Goal: Task Accomplishment & Management: Complete application form

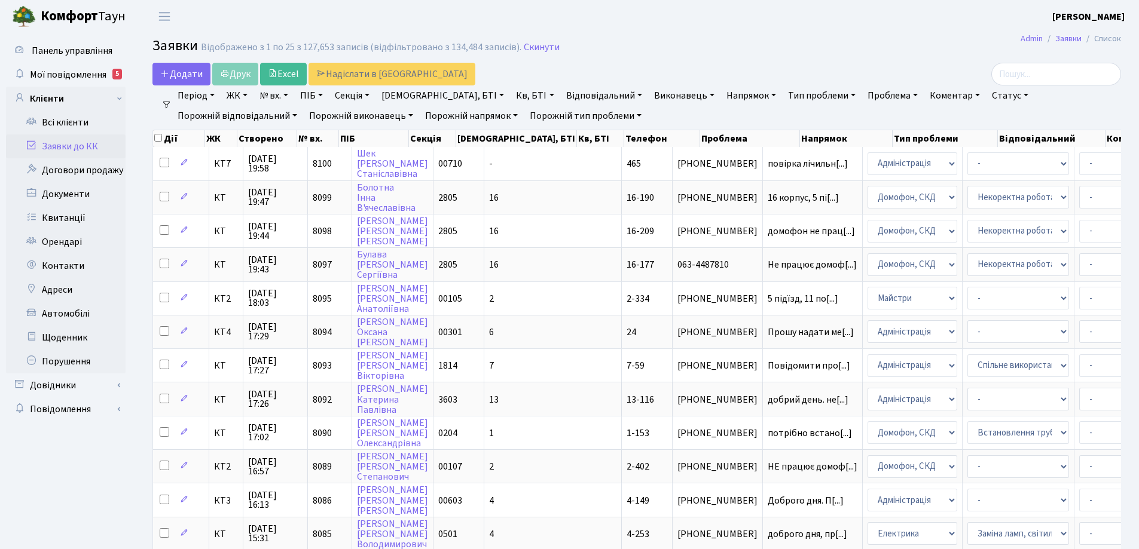
select select "25"
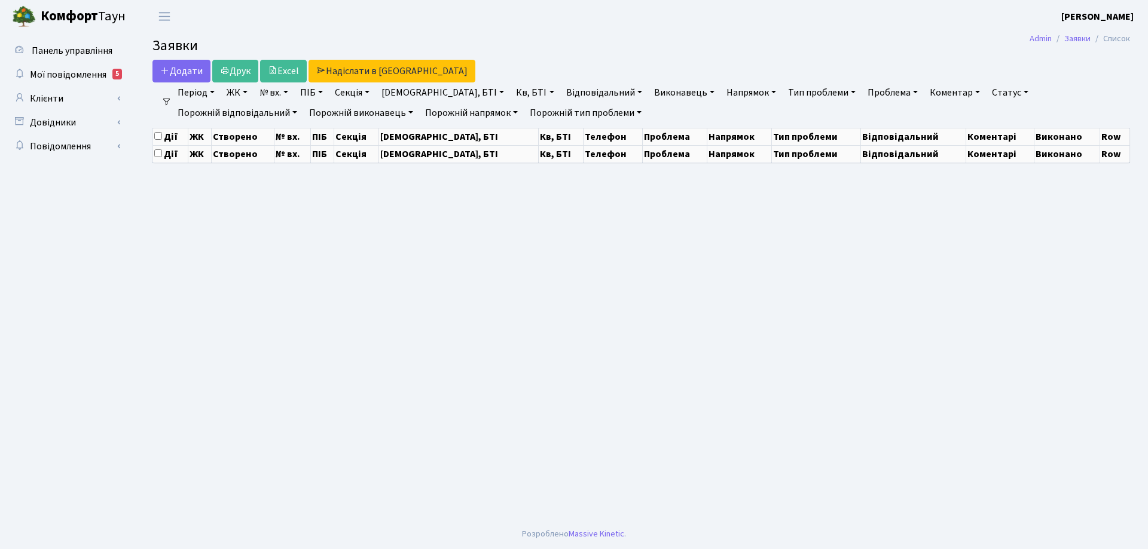
select select "25"
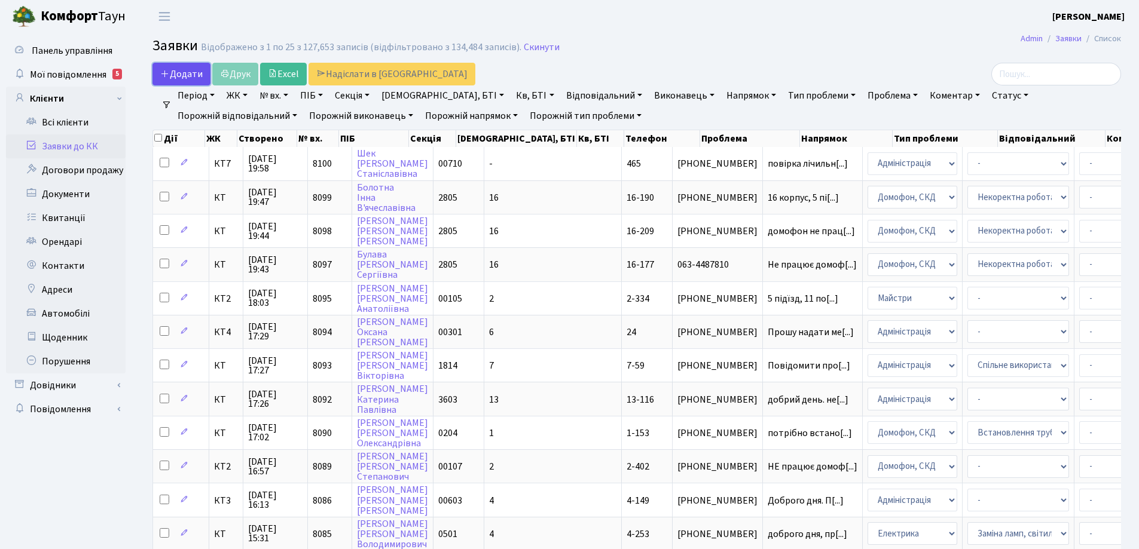
click at [205, 78] on link "Додати" at bounding box center [181, 74] width 58 height 23
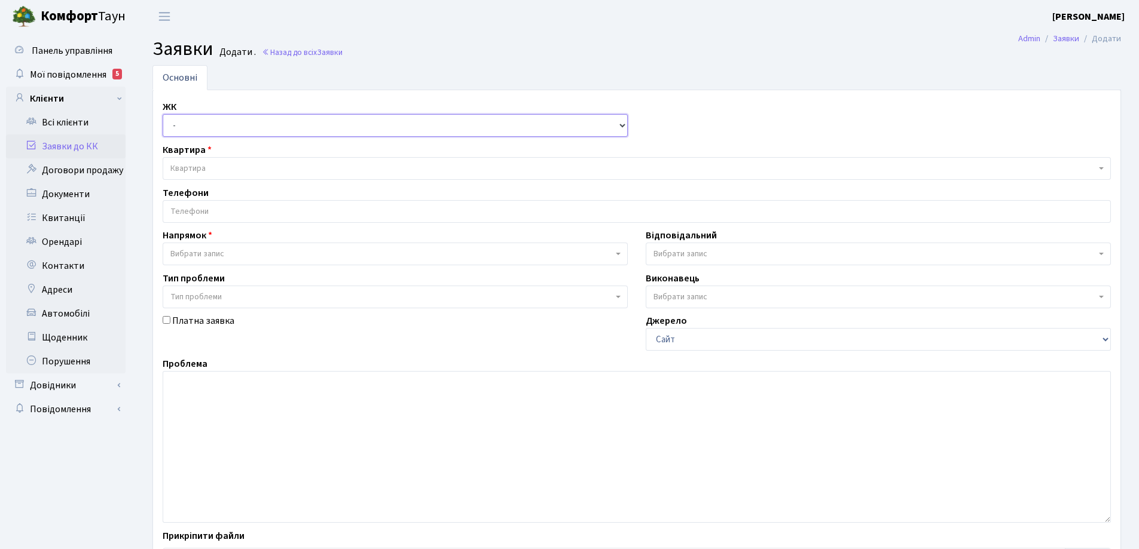
click at [620, 127] on select "- КТ, вул. Регенераторна, 4 КТ2, просп. Соборності, 17 КТ3, вул. Березнева, 16 …" at bounding box center [395, 125] width 465 height 23
select select "271"
click at [163, 114] on select "- КТ, вул. Регенераторна, 4 КТ2, просп. Соборності, 17 КТ3, вул. Березнева, 16 …" at bounding box center [395, 125] width 465 height 23
select select
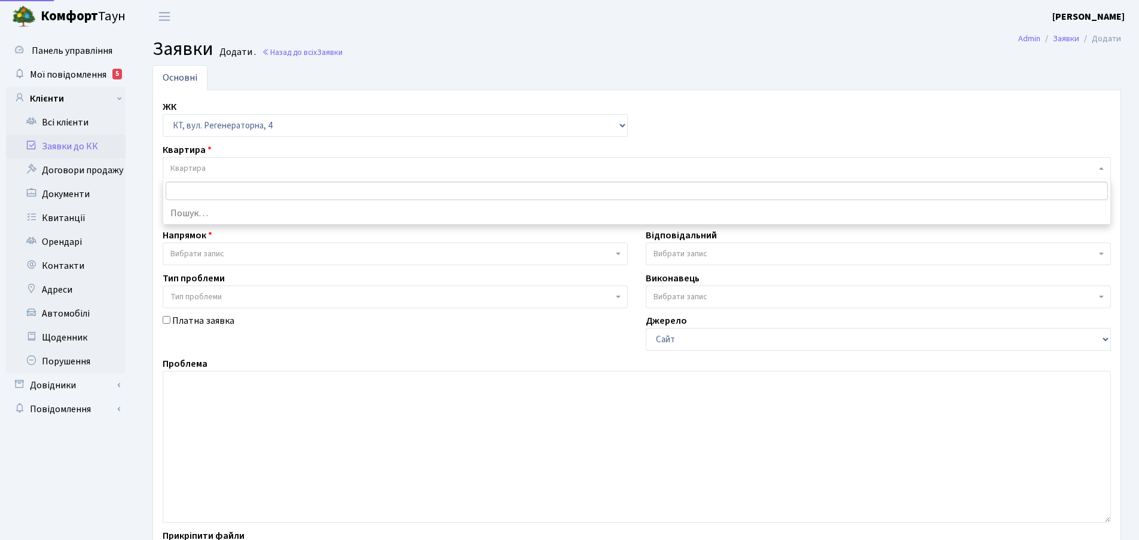
click at [207, 167] on span "Квартира" at bounding box center [632, 169] width 925 height 12
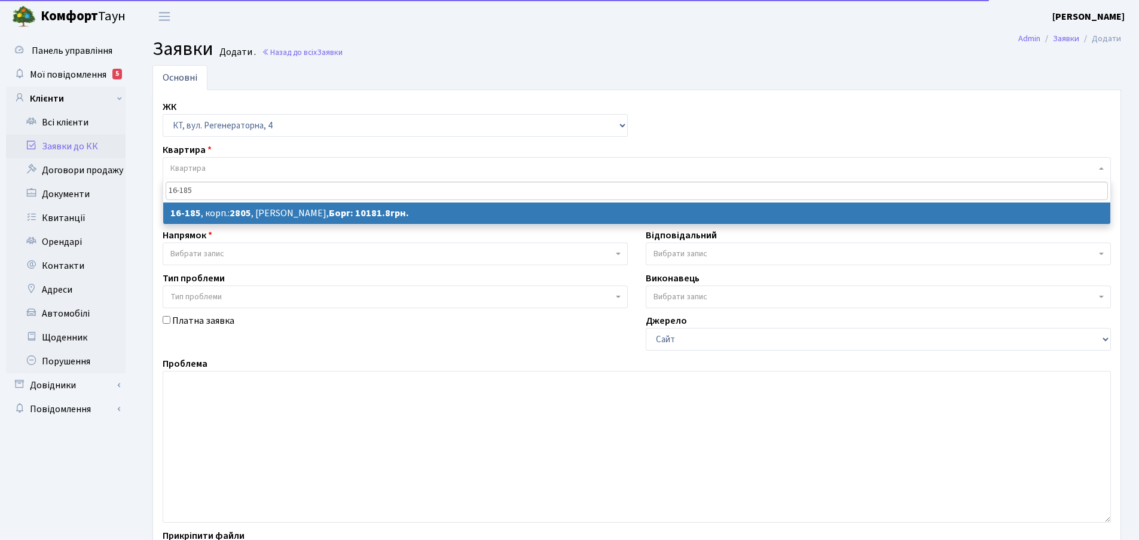
type input "16-185"
select select
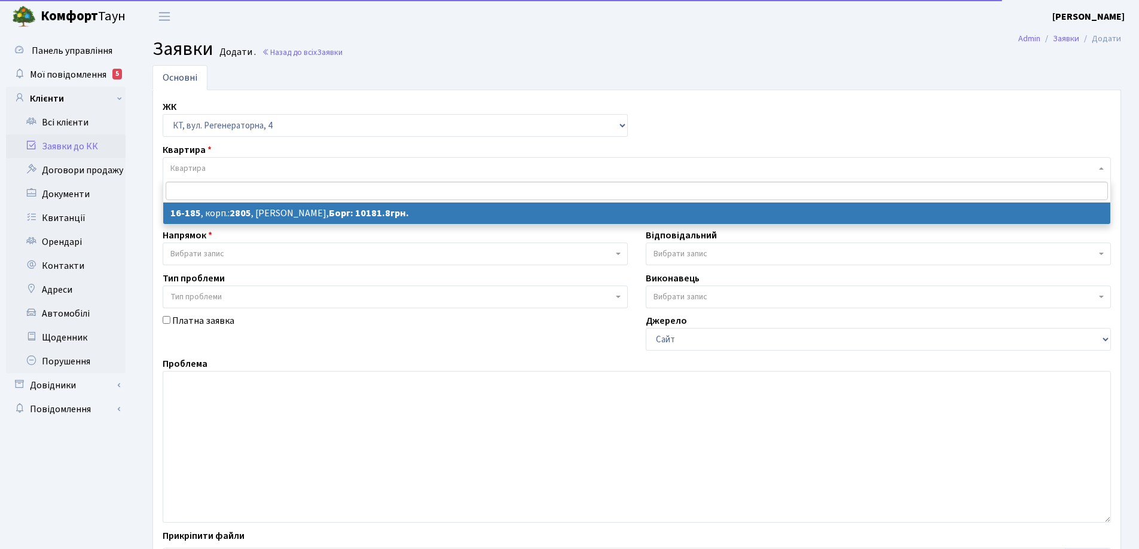
select select "8746"
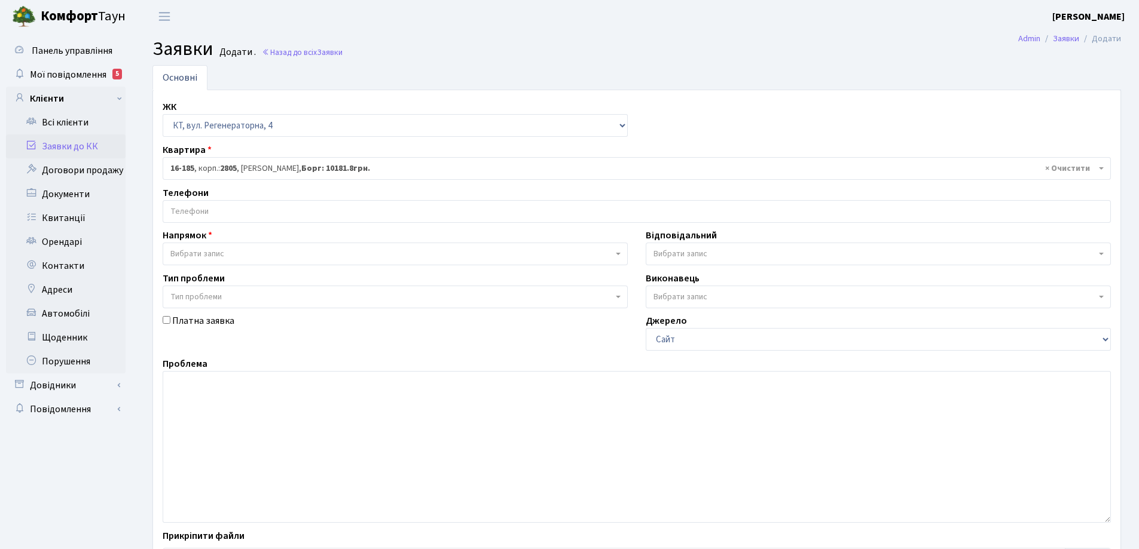
click at [213, 204] on input "search" at bounding box center [636, 212] width 947 height 22
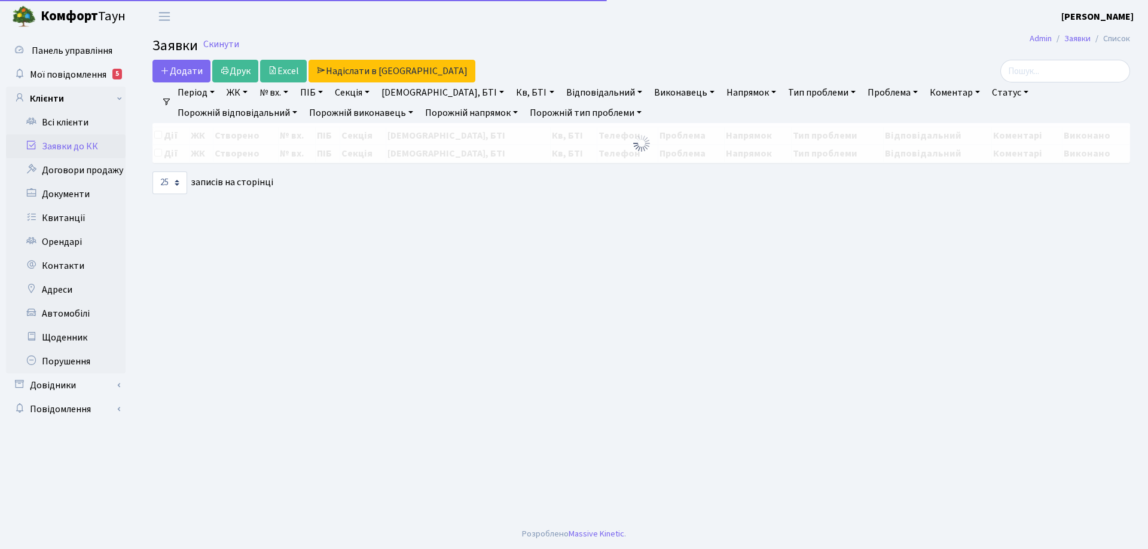
select select "25"
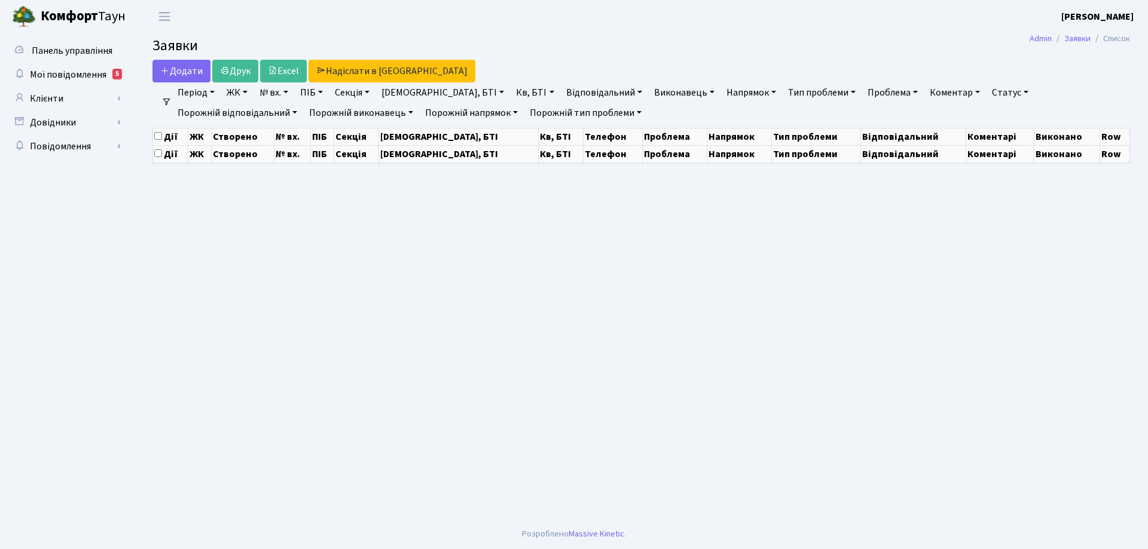
select select "25"
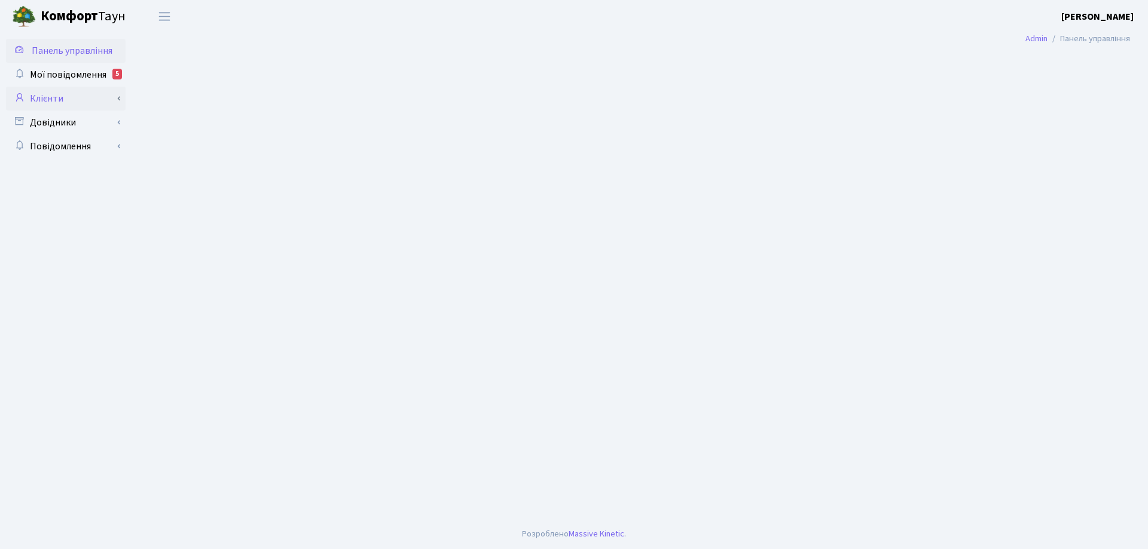
click at [66, 97] on link "Клієнти" at bounding box center [66, 99] width 120 height 24
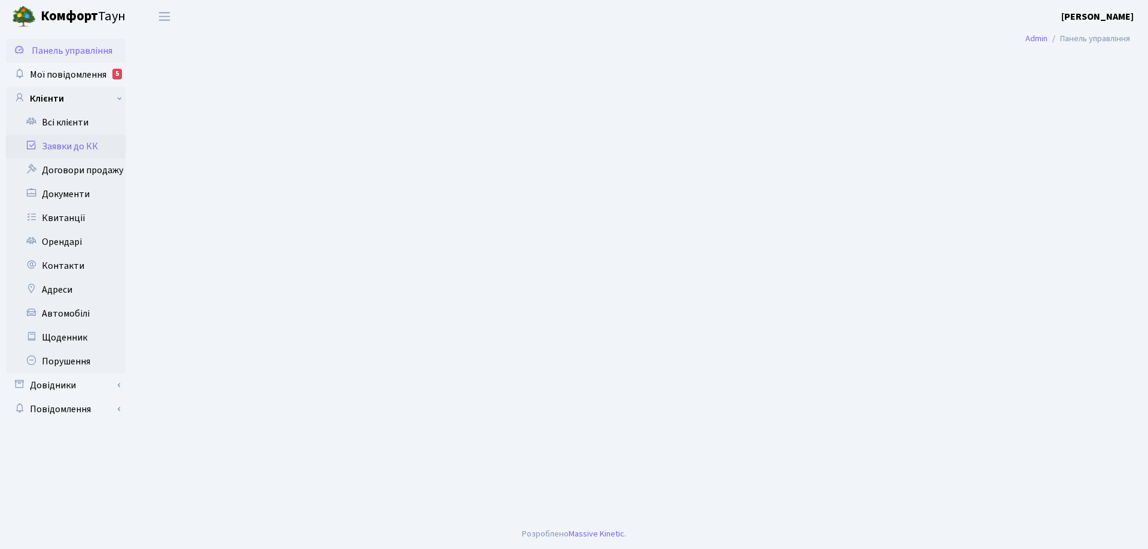
click at [91, 148] on link "Заявки до КК" at bounding box center [66, 146] width 120 height 24
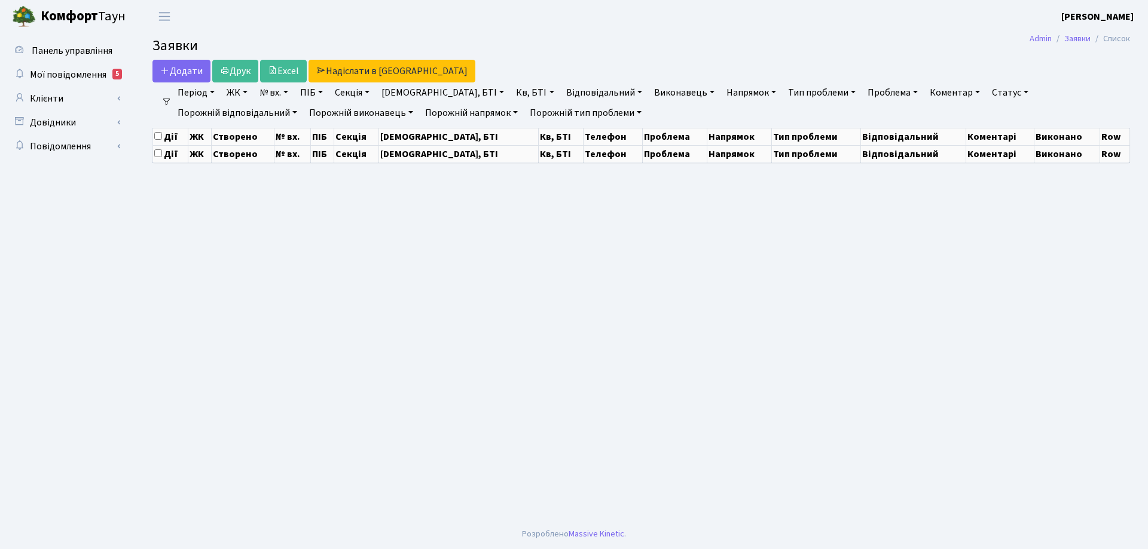
select select "25"
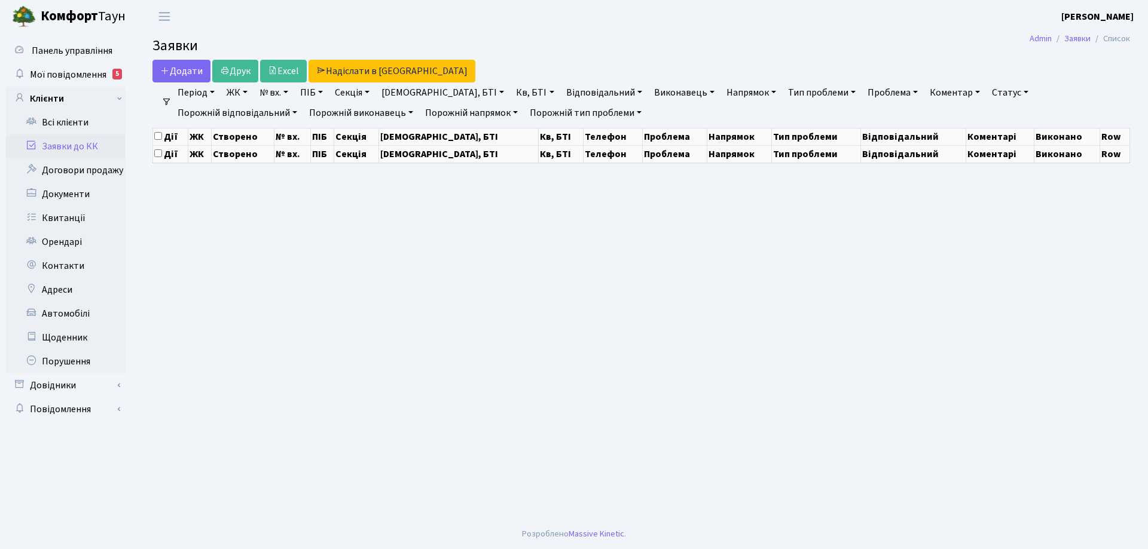
select select "25"
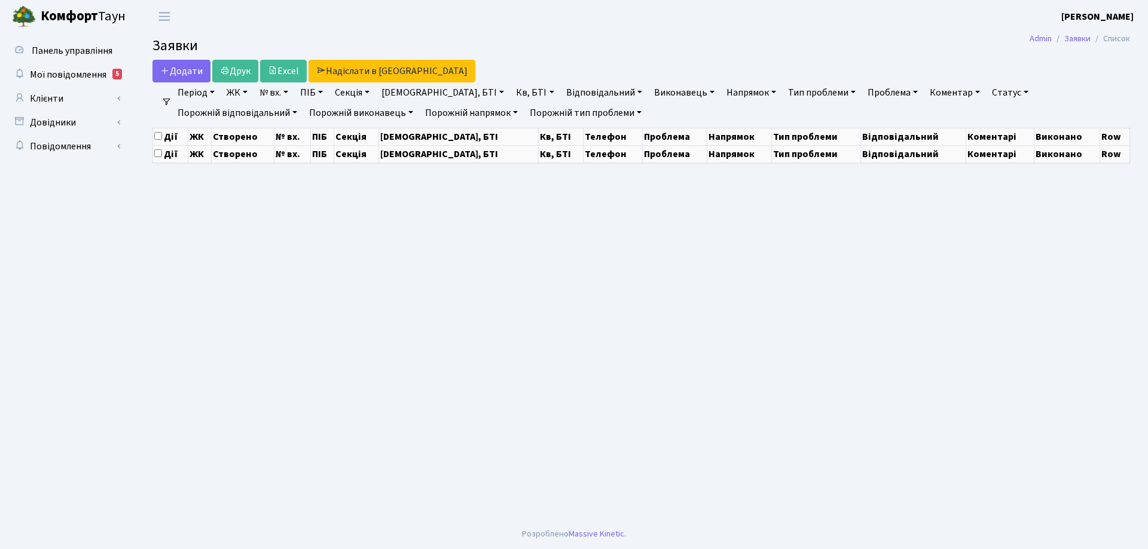
select select "25"
